Goal: Task Accomplishment & Management: Manage account settings

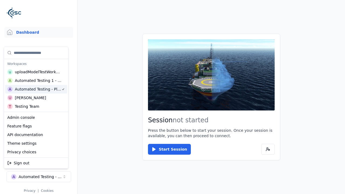
click at [173, 97] on html "Support Dashboard Assets 3D Models Scenes Datasets Recordings Support Documenta…" at bounding box center [172, 97] width 345 height 194
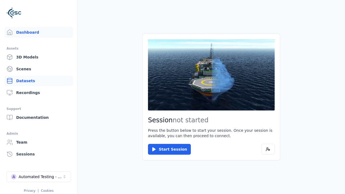
click at [39, 81] on link "Datasets" at bounding box center [38, 81] width 69 height 11
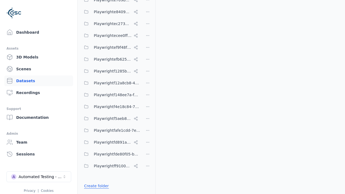
click at [95, 186] on link "Create folder" at bounding box center [96, 185] width 25 height 5
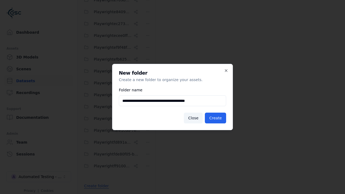
type input "**********"
click at [216, 118] on button "Create" at bounding box center [215, 118] width 21 height 11
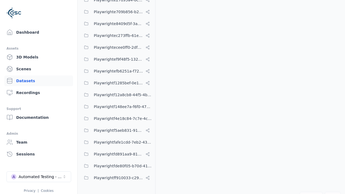
scroll to position [2445, 0]
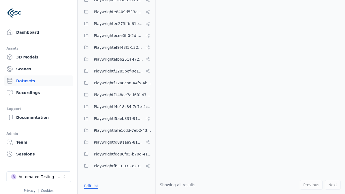
click at [90, 186] on button "Edit list" at bounding box center [91, 186] width 21 height 10
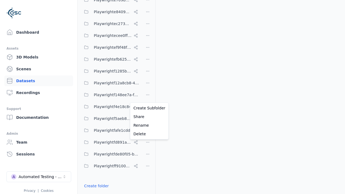
click at [148, 97] on html "Support Dashboard Assets 3D Models Scenes Datasets Recordings Support Documenta…" at bounding box center [172, 97] width 345 height 194
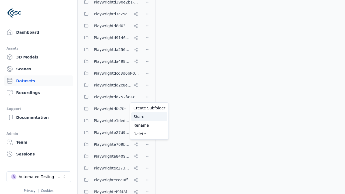
click at [148, 117] on div "Share" at bounding box center [149, 116] width 36 height 9
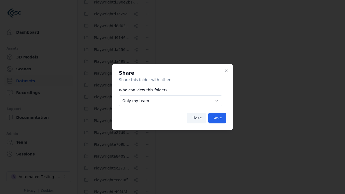
click at [171, 101] on body "Support Dashboard Assets 3D Models Scenes Datasets Recordings Support Documenta…" at bounding box center [172, 97] width 345 height 194
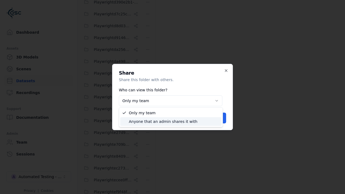
select select "****"
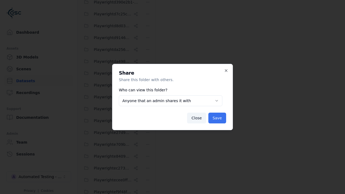
click at [218, 118] on button "Save" at bounding box center [218, 118] width 18 height 11
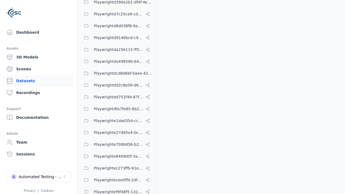
scroll to position [2445, 0]
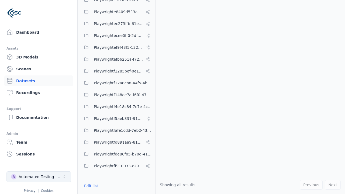
click at [39, 177] on div "Automated Testing - Playwright" at bounding box center [41, 176] width 44 height 5
